Goal: Transaction & Acquisition: Purchase product/service

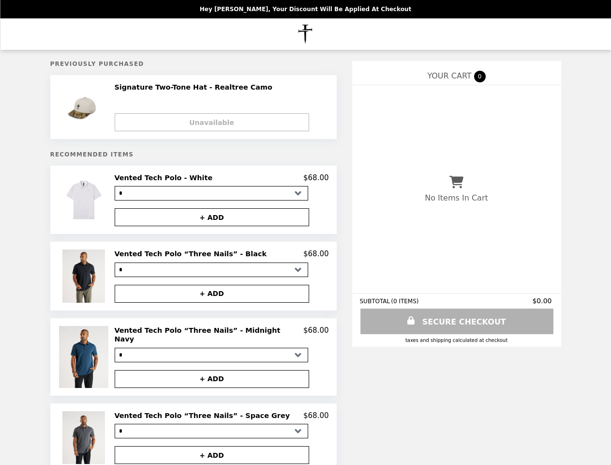
click at [86, 202] on img at bounding box center [84, 199] width 45 height 53
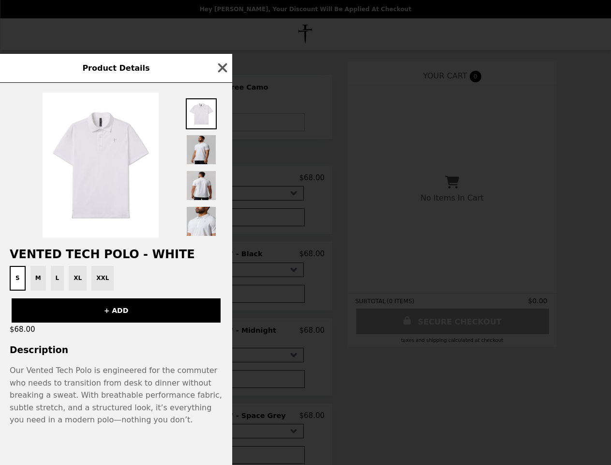
click at [212, 220] on div "Product Details Vented Tech Polo - White S M L XL XXL + ADD $68.00 Description …" at bounding box center [305, 232] width 611 height 465
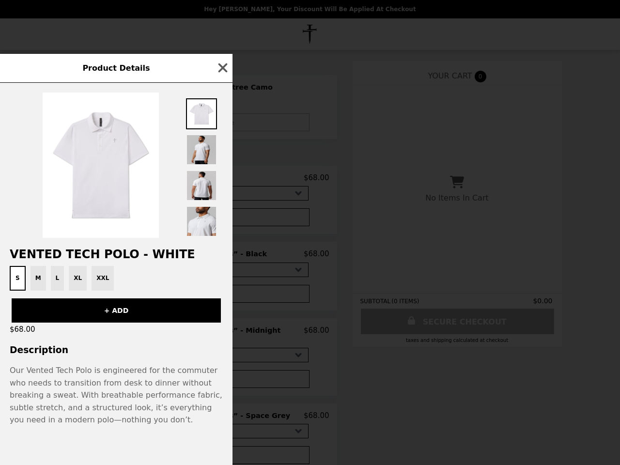
click at [86, 279] on div "S M L XL XXL" at bounding box center [116, 278] width 221 height 25
click at [222, 257] on h2 "Vented Tech Polo - White" at bounding box center [116, 254] width 232 height 14
click at [212, 297] on div "Product Details Vented Tech Polo - White S M L XL XXL + ADD $68.00 Description …" at bounding box center [310, 232] width 620 height 465
click at [86, 356] on div "Vented Tech Polo - White S M L XL XXL + ADD $68.00 Description Our Vented Tech …" at bounding box center [116, 274] width 232 height 382
click at [222, 334] on h2 "Vented Tech Polo “Three Nails” - Midnight Navy" at bounding box center [209, 335] width 189 height 18
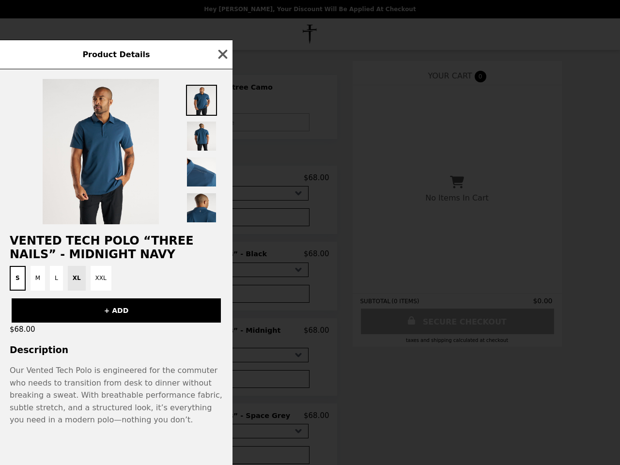
click at [212, 374] on div "Product Details Vented Tech Polo “Three Nails” - Midnight Navy S M L XL XXL + A…" at bounding box center [310, 232] width 620 height 465
click at [86, 433] on div "Vented Tech Polo “Three Nails” - Midnight Navy S M L XL XXL + ADD $68.00 Descri…" at bounding box center [116, 266] width 232 height 395
